Goal: Information Seeking & Learning: Learn about a topic

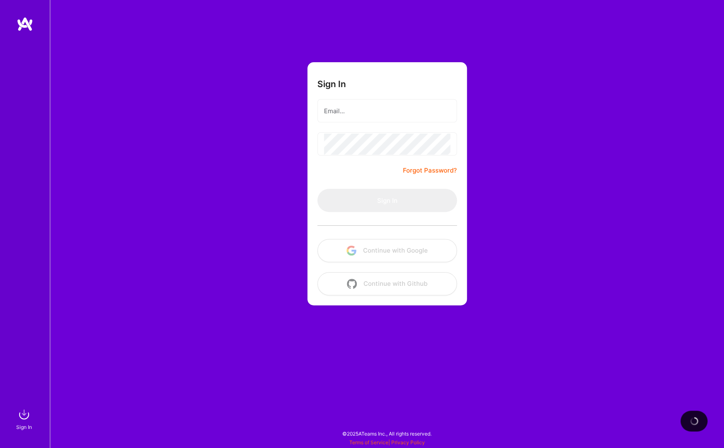
type input "[EMAIL_ADDRESS][DOMAIN_NAME]"
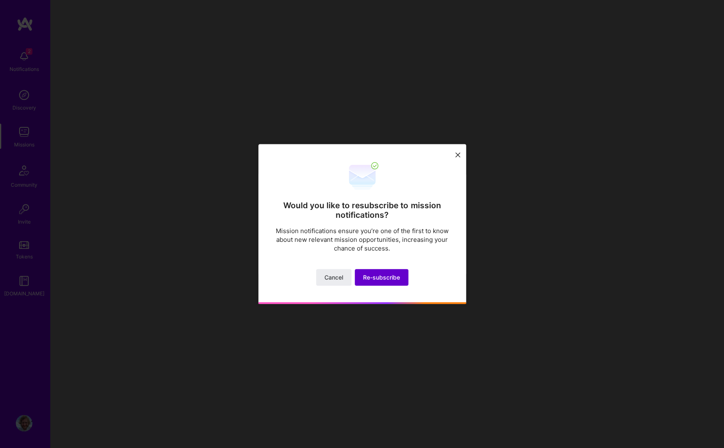
click at [383, 277] on span "Re-subscribe" at bounding box center [381, 278] width 37 height 8
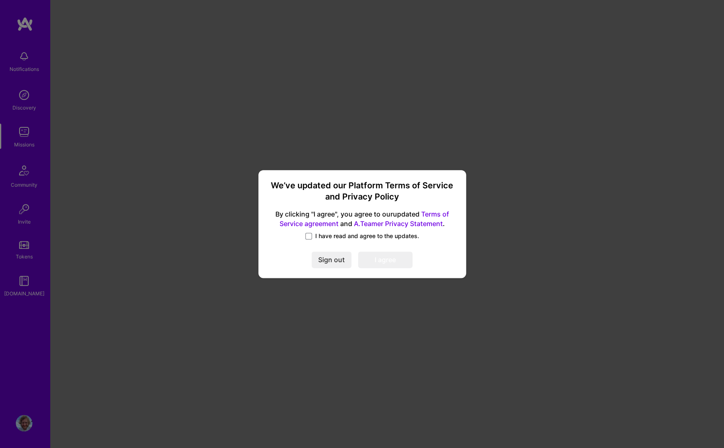
click at [320, 238] on span "I have read and agree to the updates." at bounding box center [367, 236] width 104 height 8
click at [0, 0] on input "I have read and agree to the updates." at bounding box center [0, 0] width 0 height 0
click at [393, 263] on button "I agree" at bounding box center [385, 260] width 54 height 17
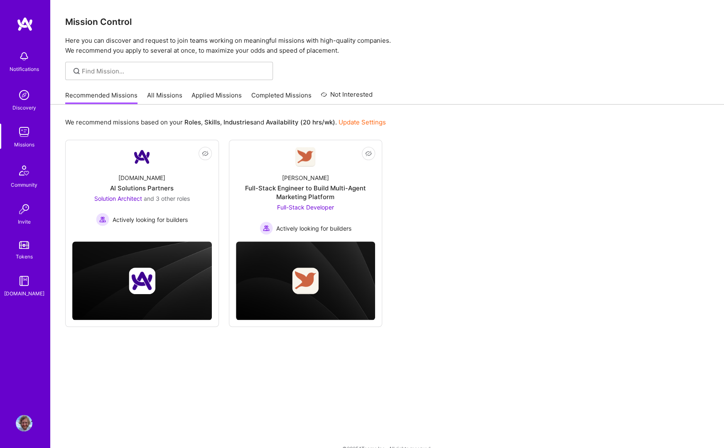
click at [372, 123] on link "Update Settings" at bounding box center [361, 122] width 47 height 8
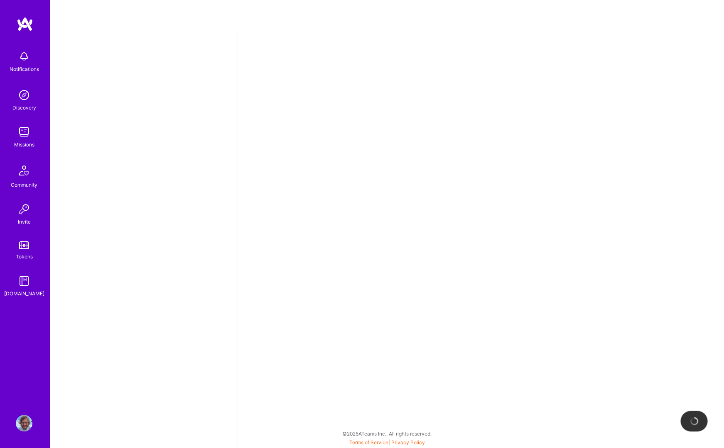
select select "US"
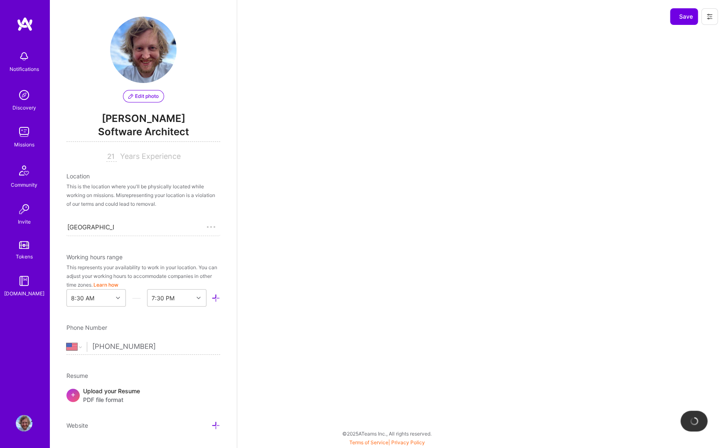
scroll to position [261, 0]
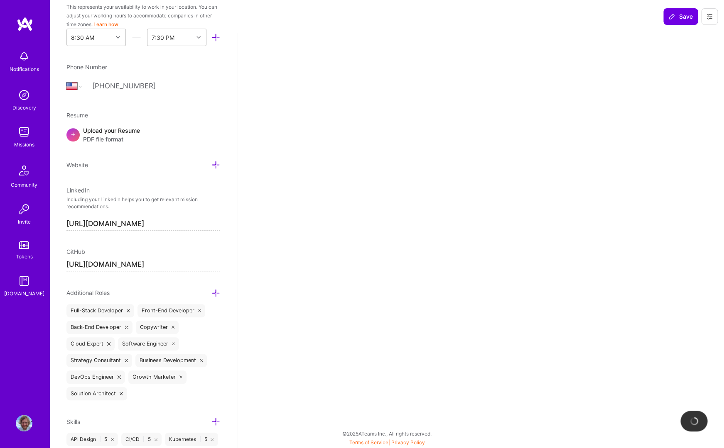
select select "Right Now"
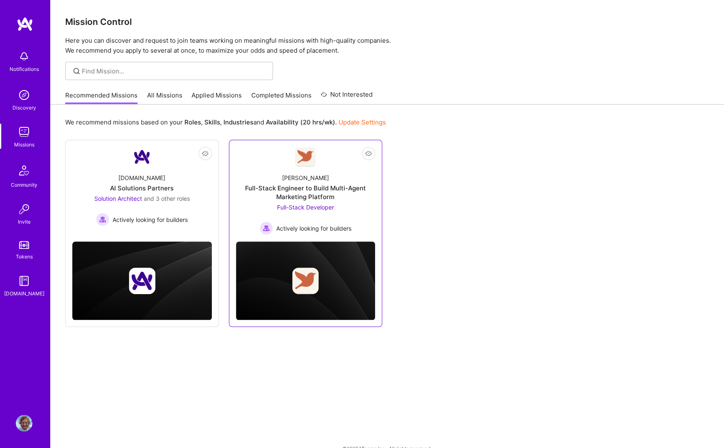
click at [288, 201] on div "Full-Stack Engineer to Build Multi-Agent Marketing Platform" at bounding box center [306, 192] width 140 height 17
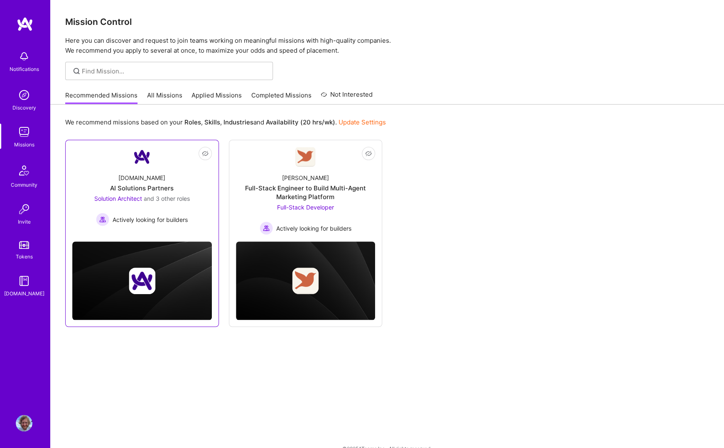
click at [157, 207] on div "Solution Architect and 3 other roles Actively looking for builders" at bounding box center [142, 210] width 96 height 32
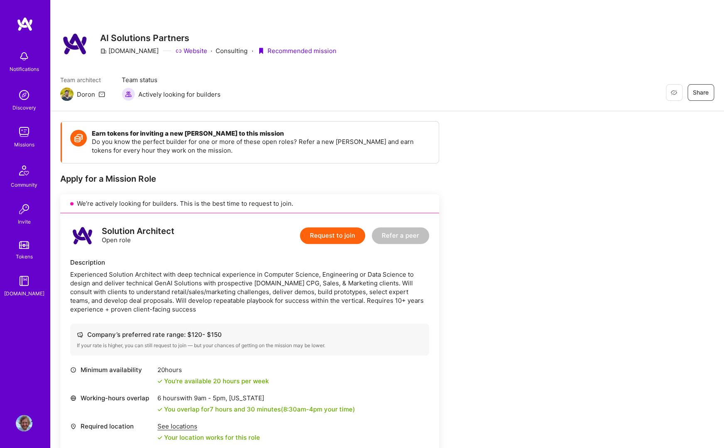
click at [20, 143] on div "Missions" at bounding box center [24, 144] width 20 height 9
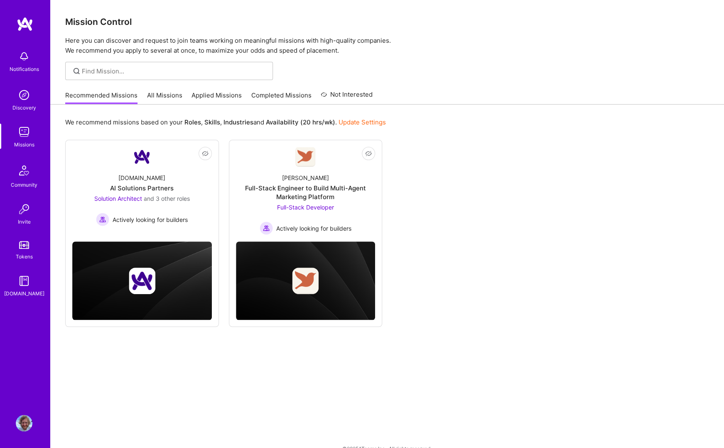
click at [153, 92] on link "All Missions" at bounding box center [164, 98] width 35 height 14
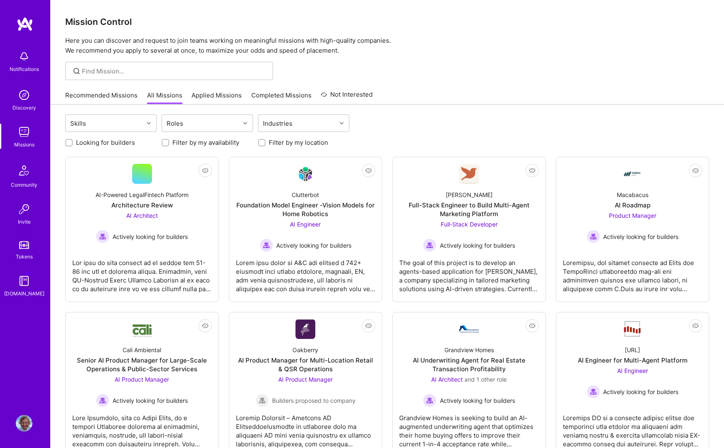
click at [24, 174] on img at bounding box center [24, 171] width 20 height 20
